Goal: Register for event/course

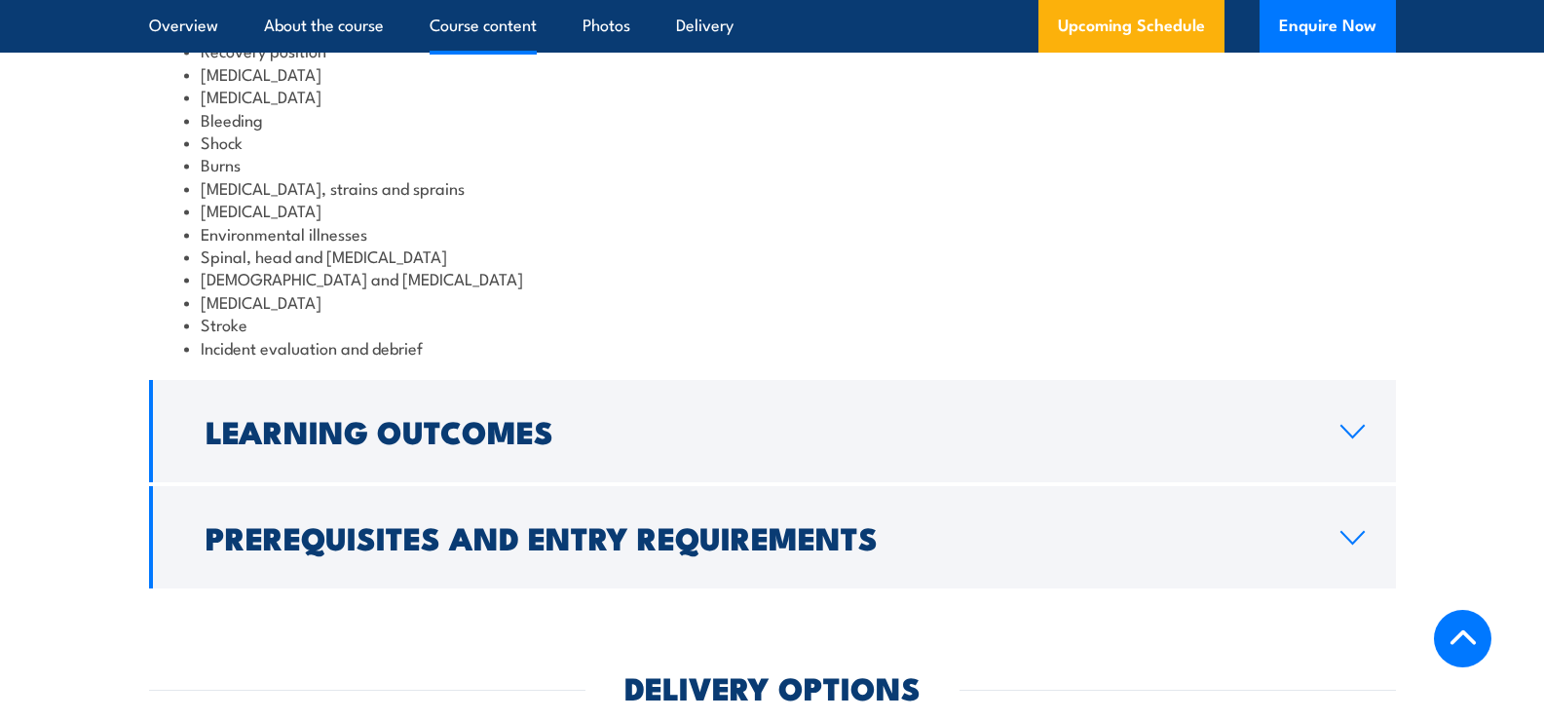
scroll to position [2435, 0]
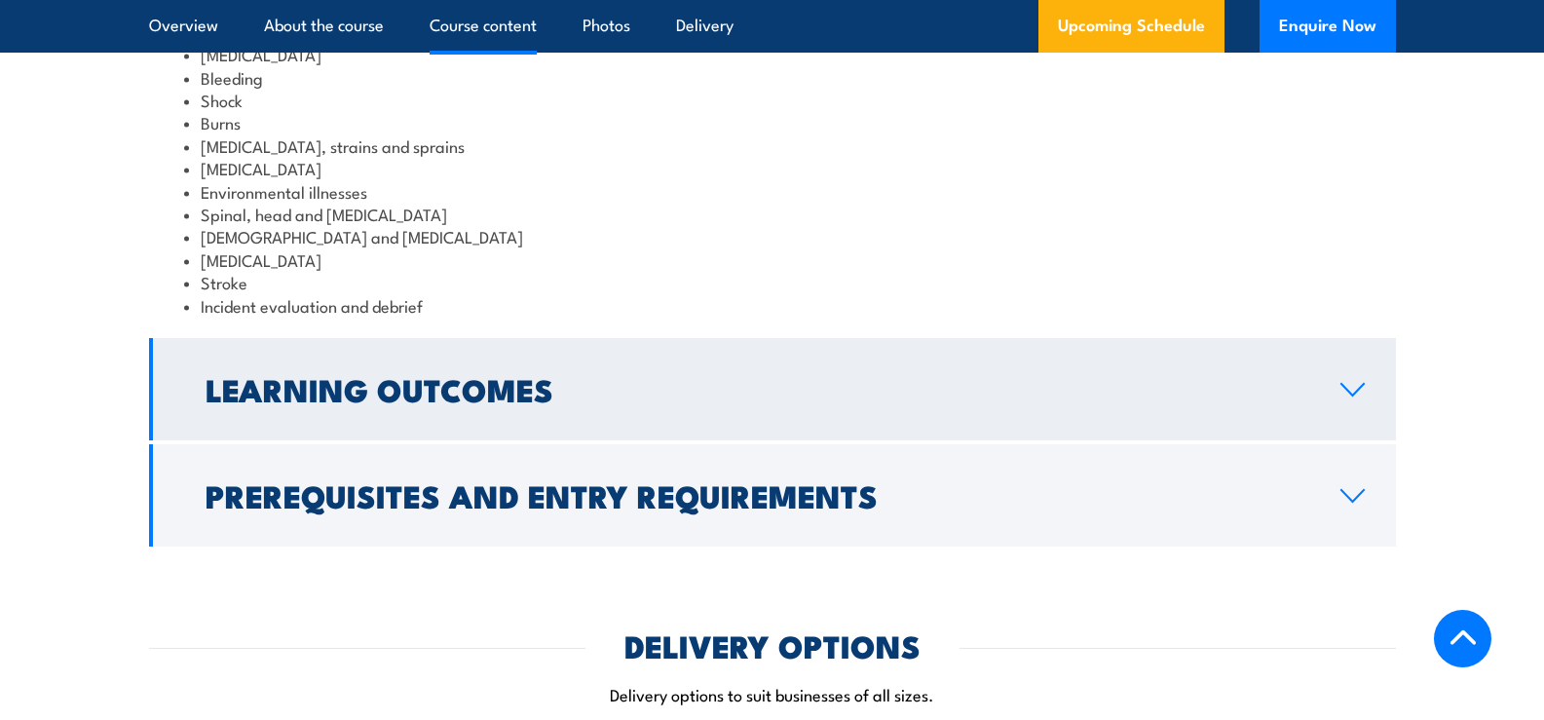
click at [1354, 397] on icon at bounding box center [1352, 390] width 26 height 16
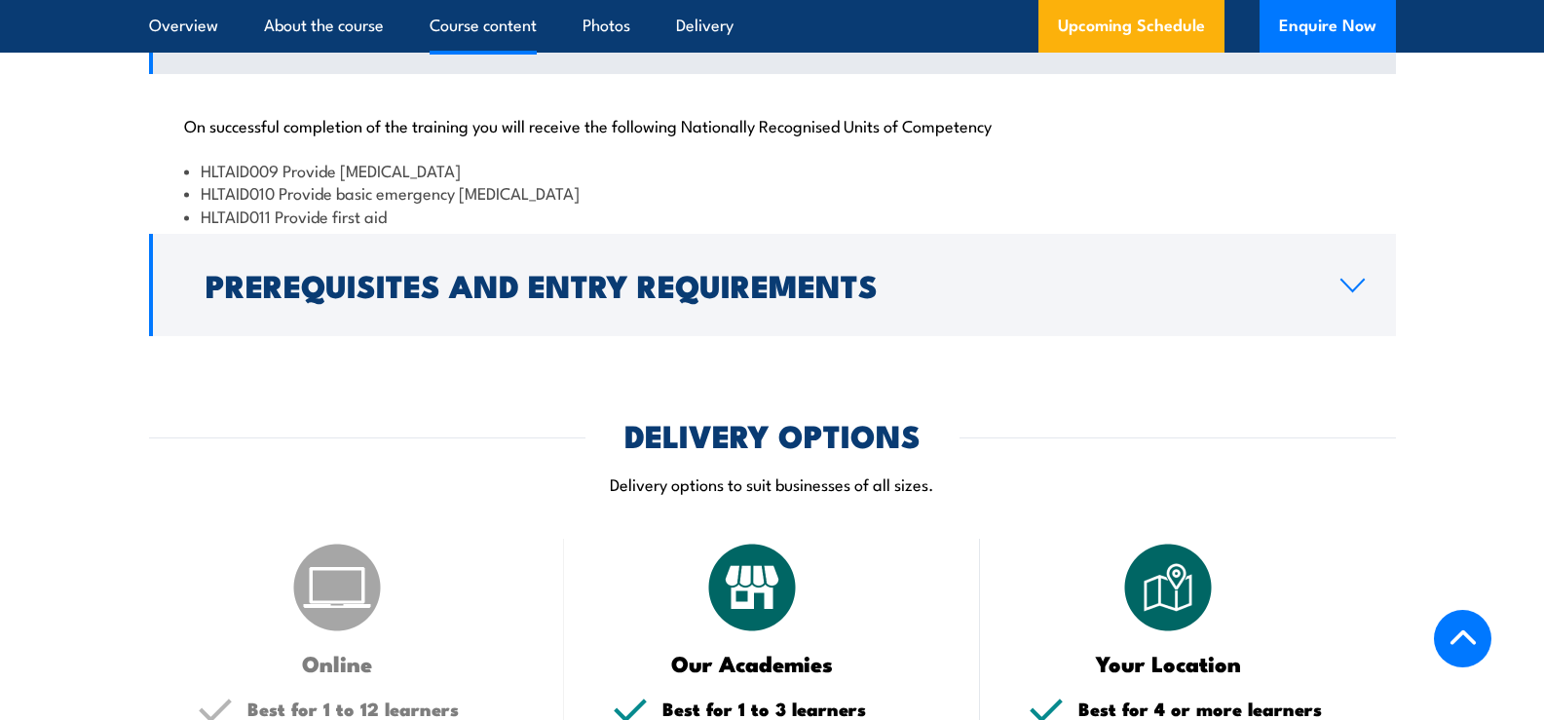
scroll to position [2416, 0]
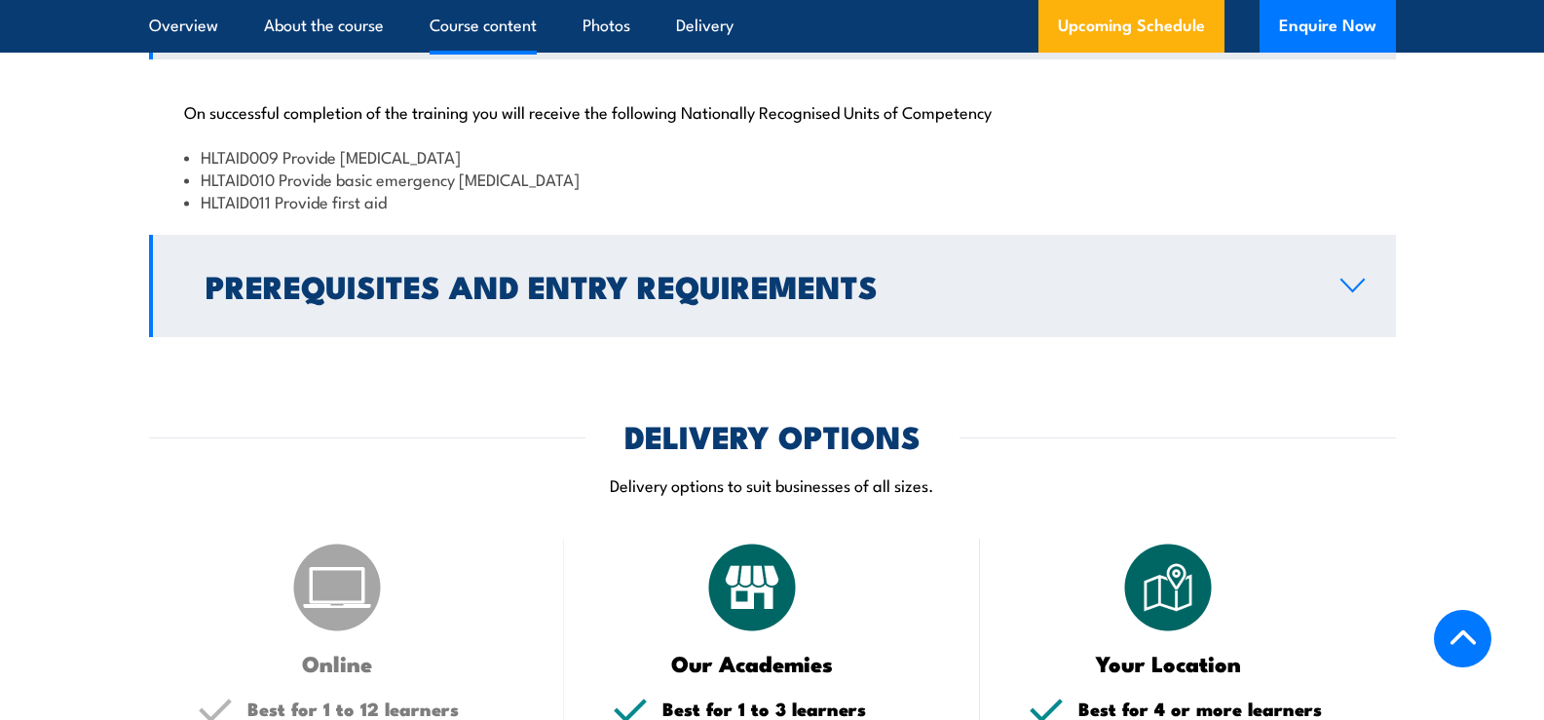
click at [1305, 299] on h2 "Prerequisites and Entry Requirements" at bounding box center [756, 285] width 1103 height 27
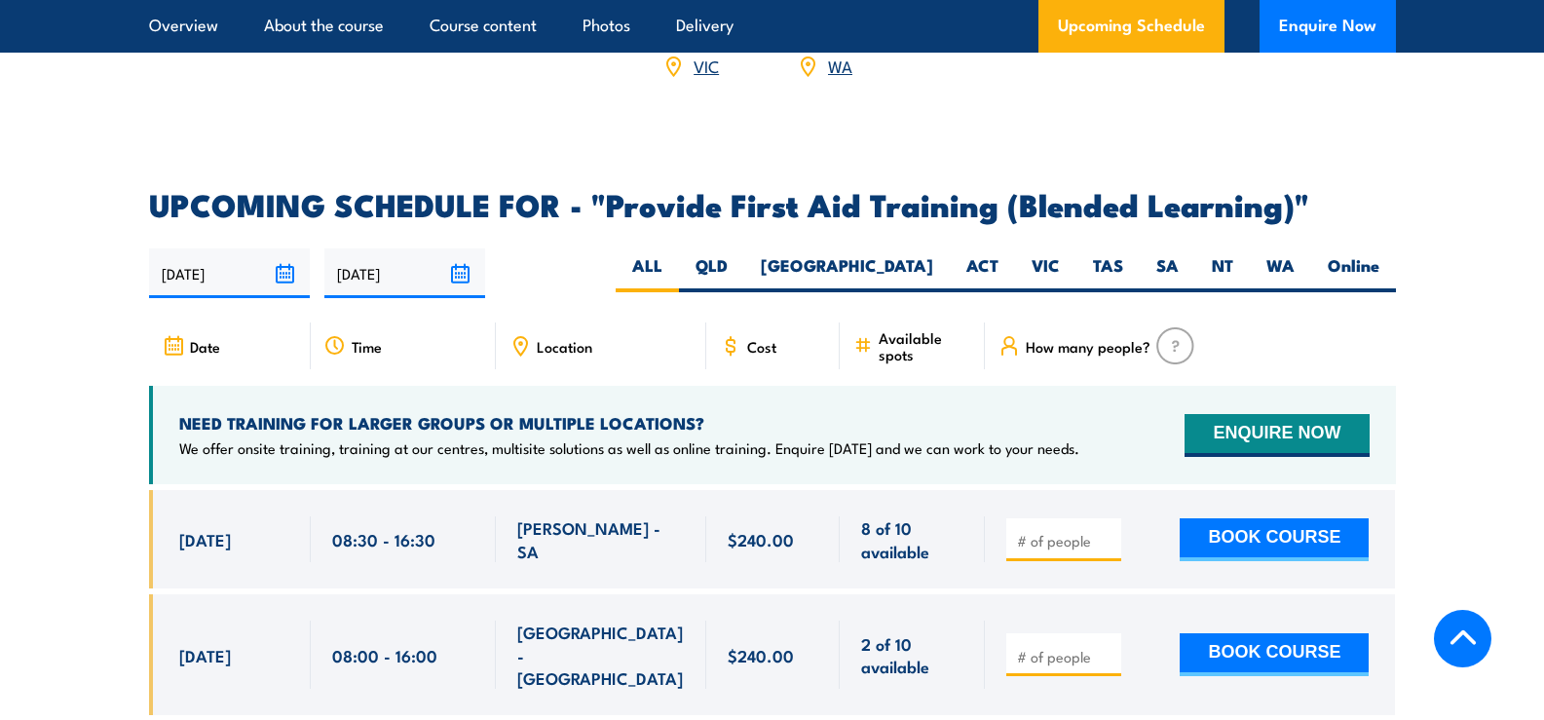
scroll to position [3682, 0]
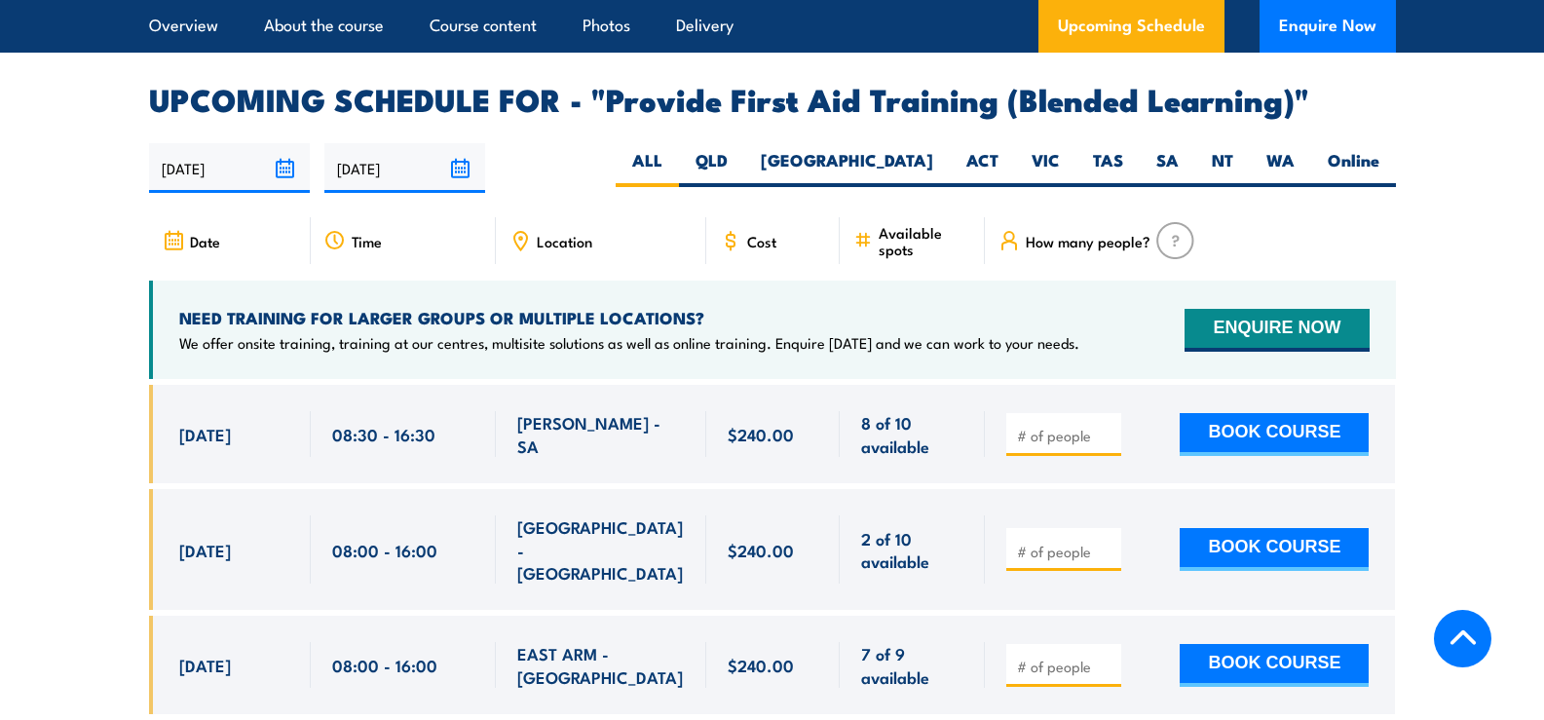
click at [573, 249] on span "Location" at bounding box center [565, 241] width 56 height 17
click at [520, 250] on icon at bounding box center [519, 240] width 21 height 21
click at [590, 249] on span "Location" at bounding box center [565, 241] width 56 height 17
click at [582, 249] on span "Location" at bounding box center [565, 241] width 56 height 17
click at [532, 261] on div "Location" at bounding box center [601, 240] width 210 height 47
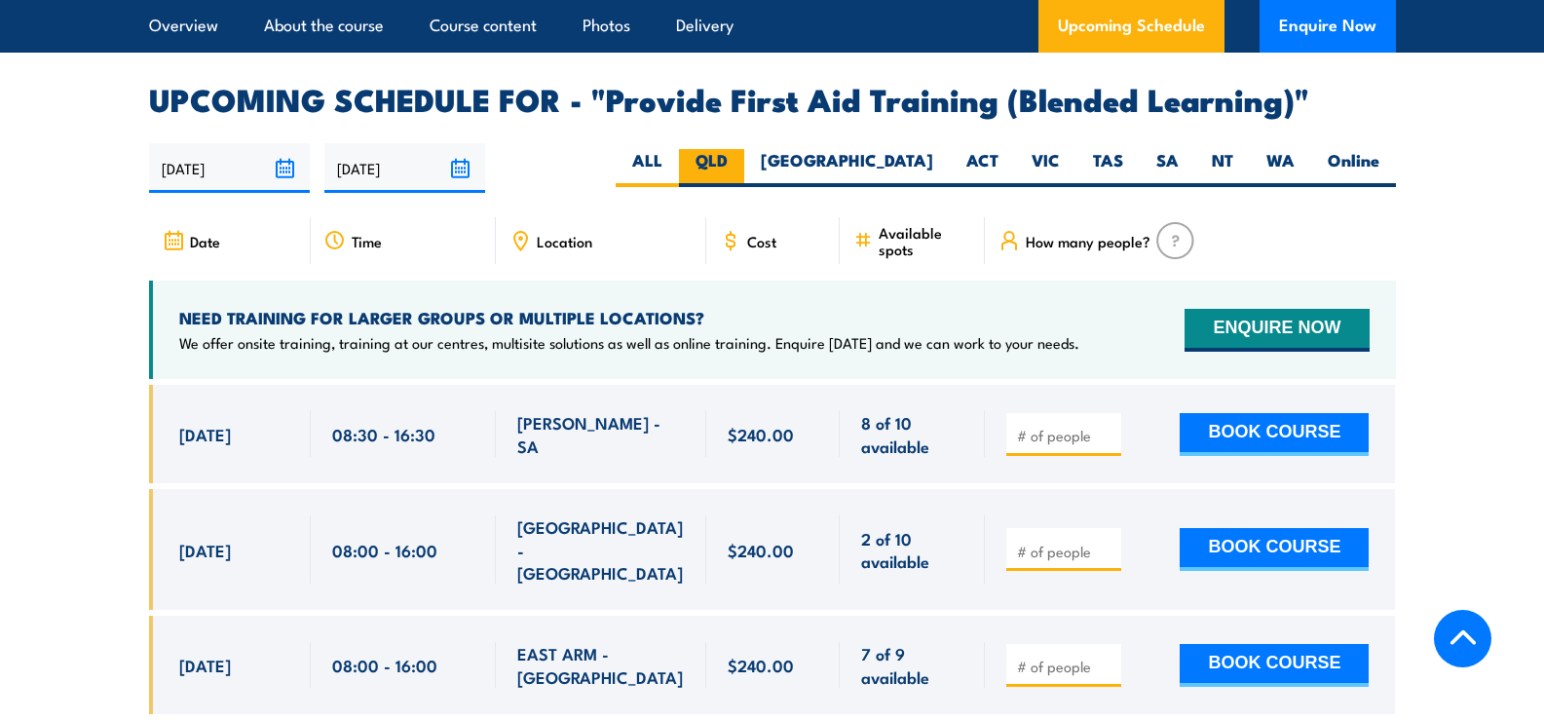
click at [744, 181] on label "QLD" at bounding box center [711, 168] width 65 height 38
click at [740, 162] on input "QLD" at bounding box center [733, 155] width 13 height 13
radio input "true"
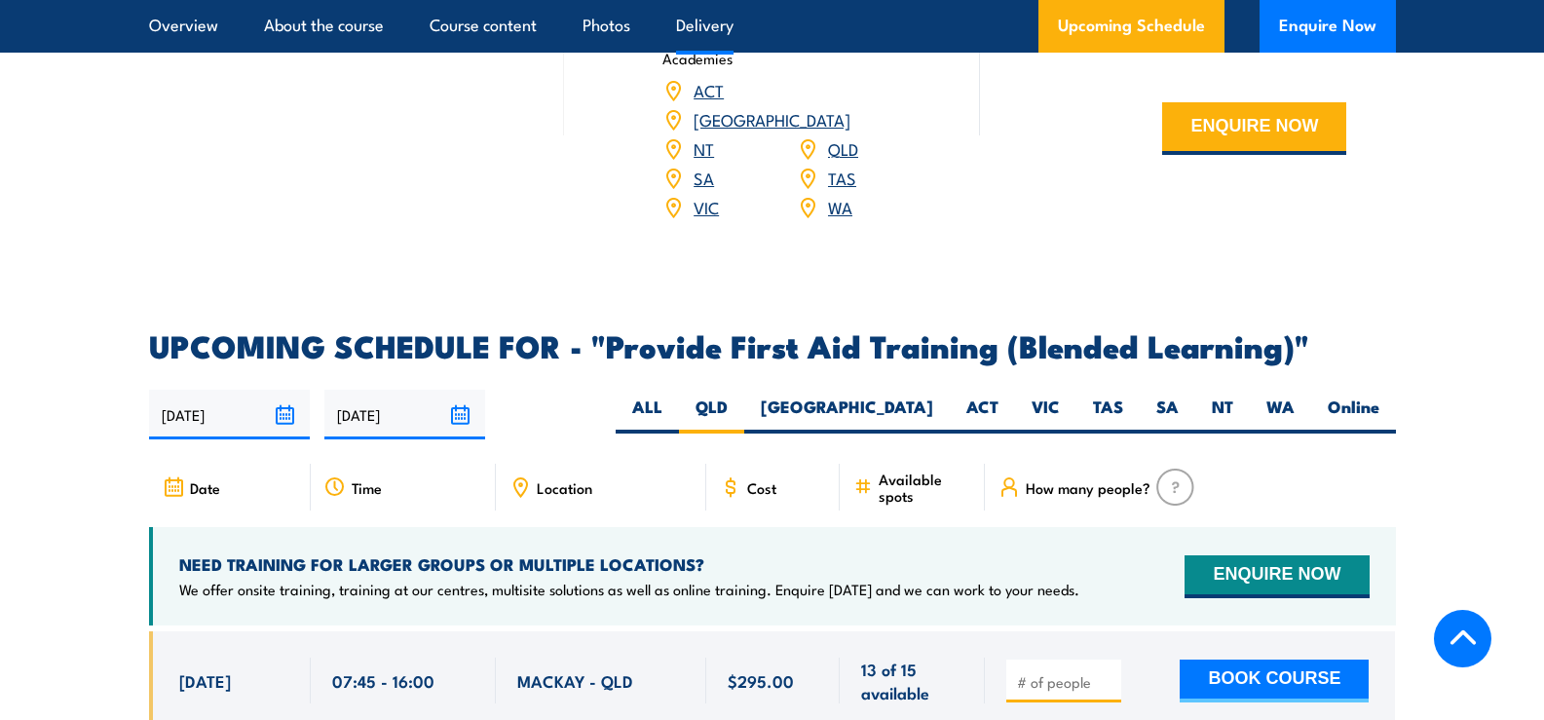
scroll to position [3178, 0]
